Goal: Transaction & Acquisition: Purchase product/service

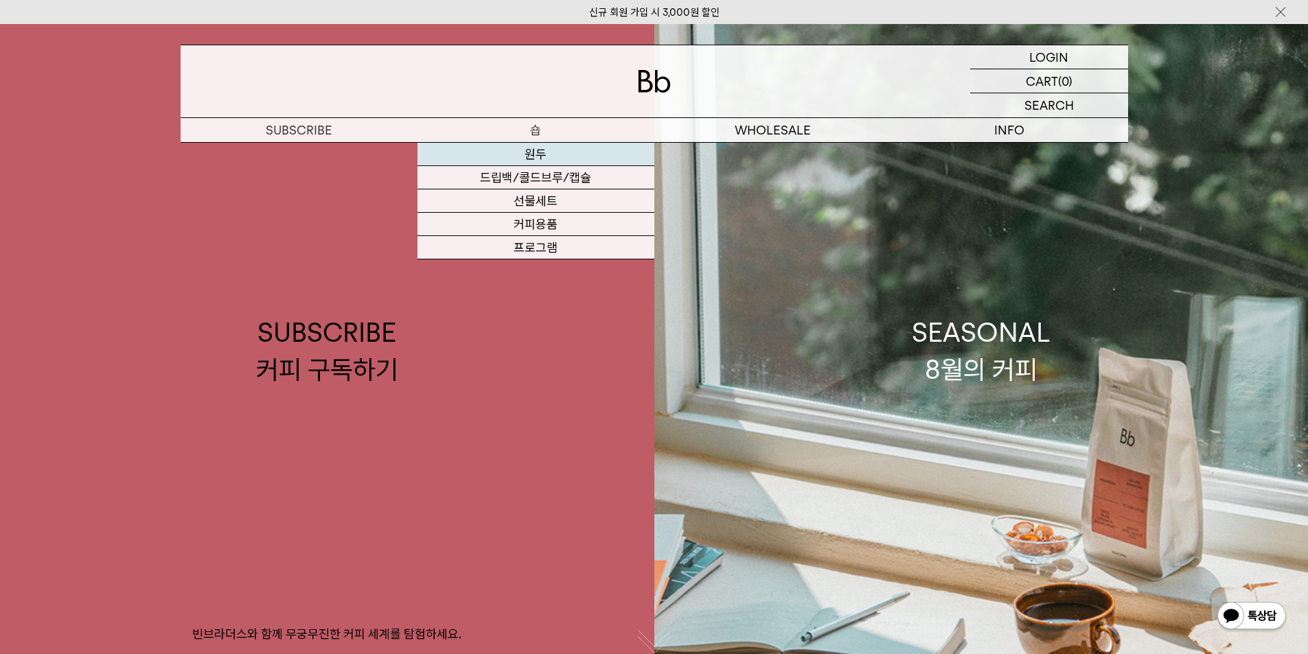
click at [533, 151] on link "원두" at bounding box center [535, 154] width 237 height 23
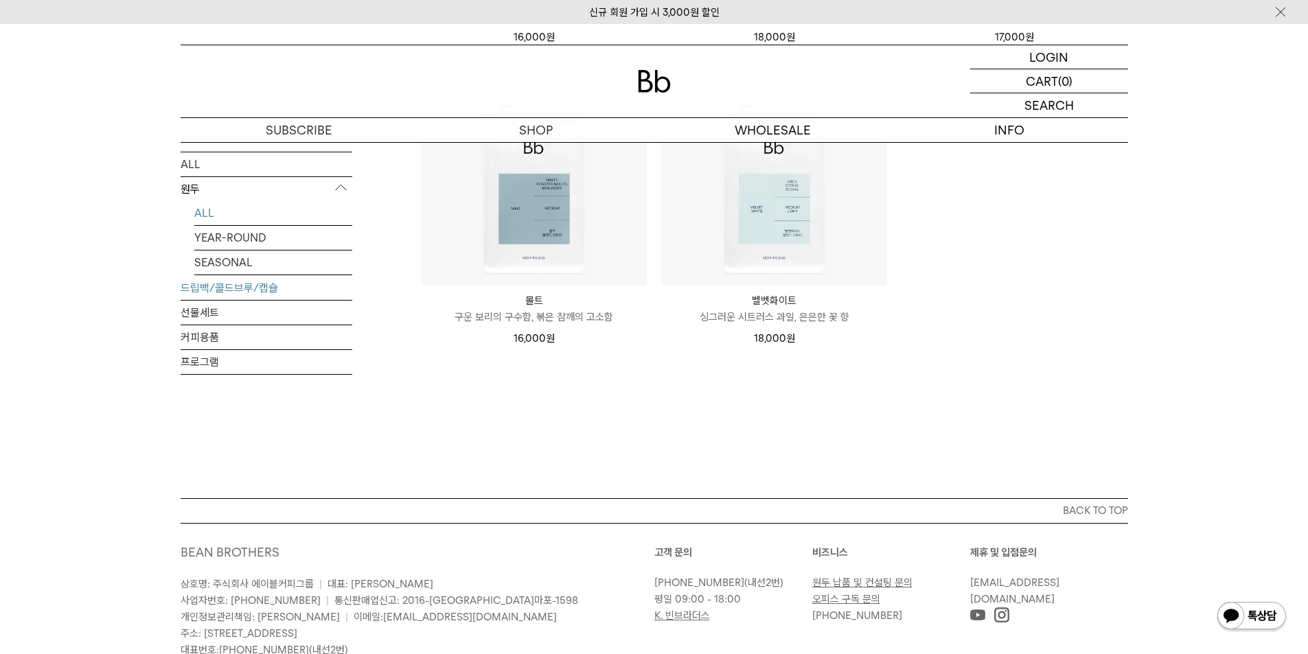
scroll to position [1231, 0]
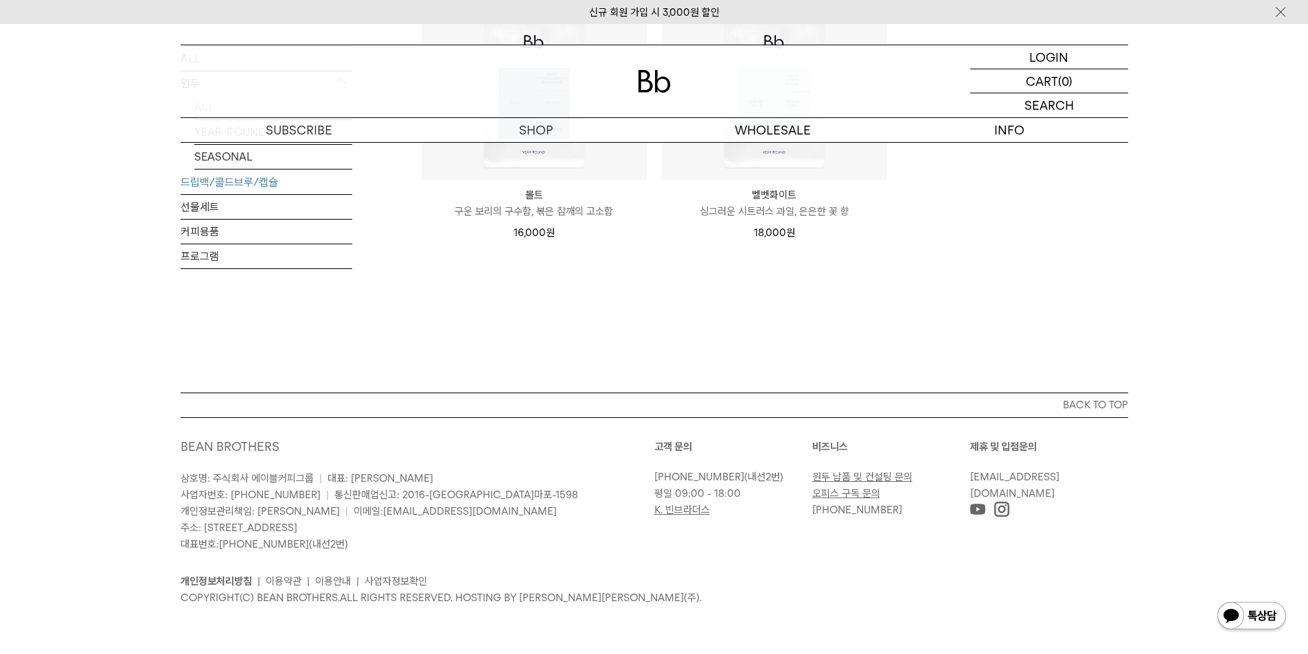
click at [205, 183] on link "드립백/콜드브루/캡슐" at bounding box center [267, 182] width 172 height 24
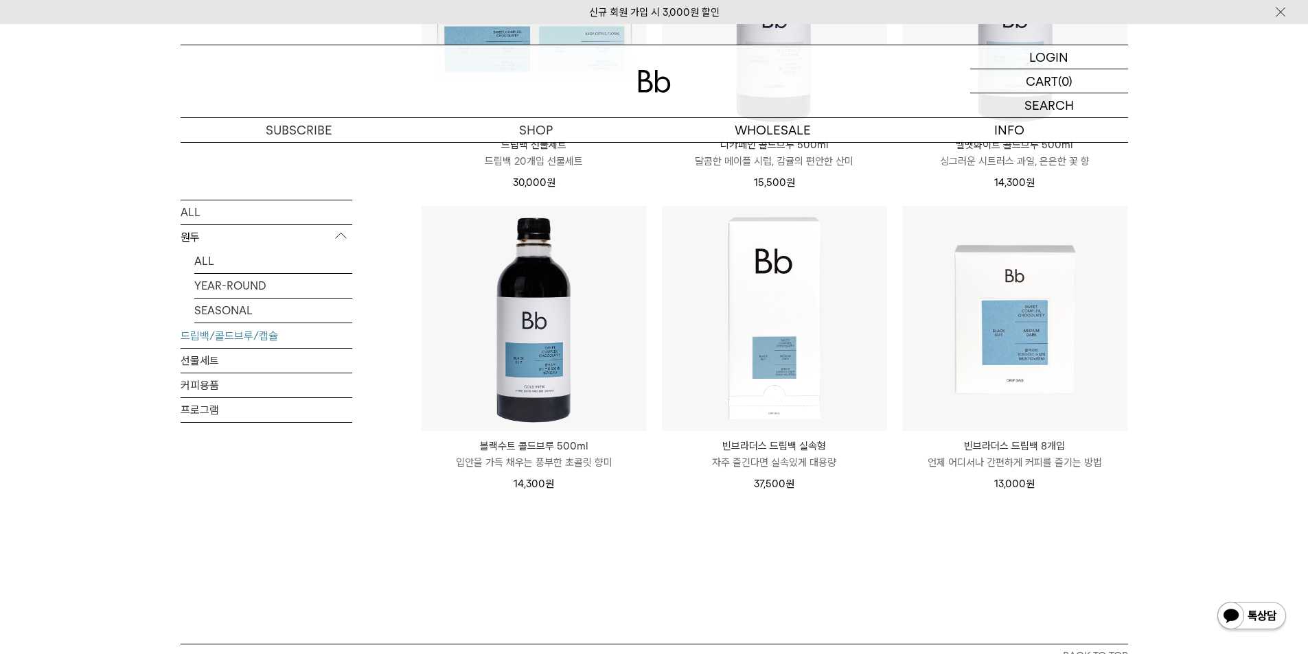
scroll to position [961, 0]
